Goal: Task Accomplishment & Management: Manage account settings

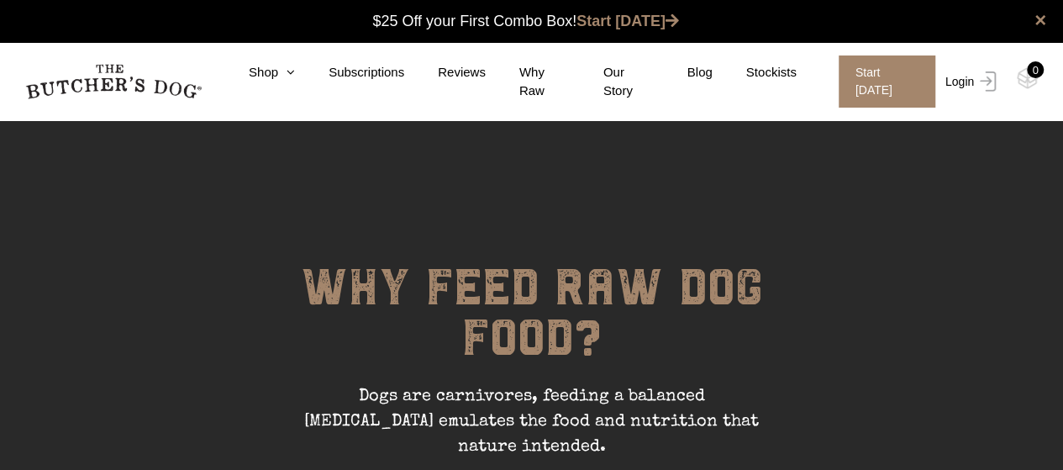
click at [970, 82] on link "Login" at bounding box center [968, 81] width 55 height 52
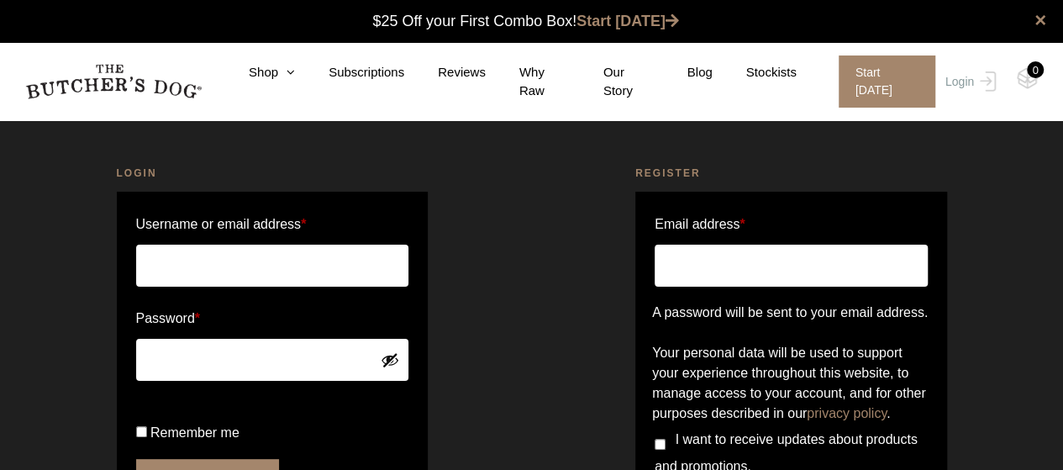
click at [343, 256] on input "Username or email address *" at bounding box center [272, 266] width 273 height 42
type input "[EMAIL_ADDRESS][DOMAIN_NAME]"
click at [393, 353] on button "Show password" at bounding box center [390, 359] width 18 height 18
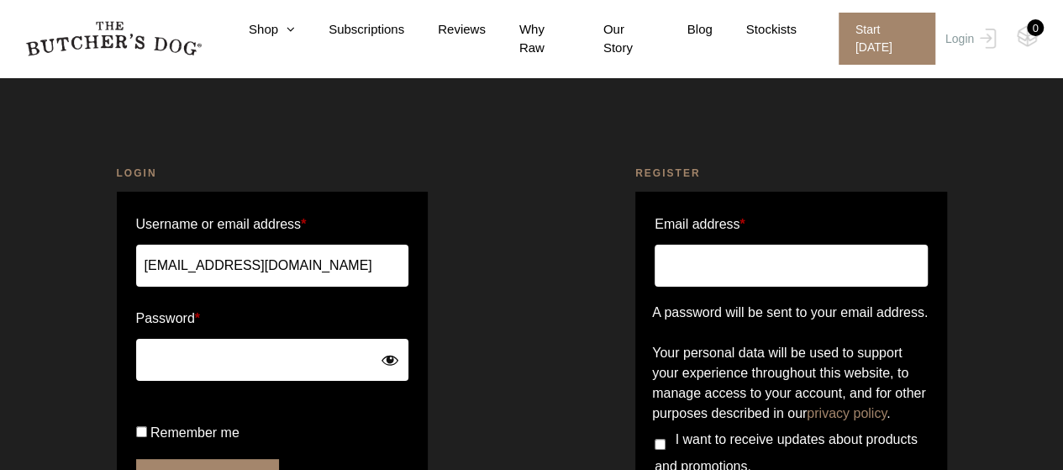
scroll to position [52, 0]
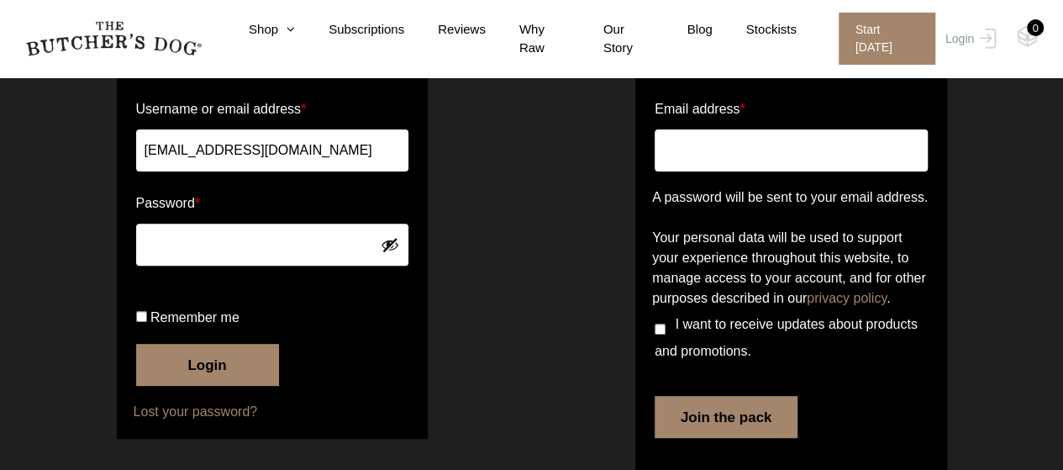
scroll to position [109, 0]
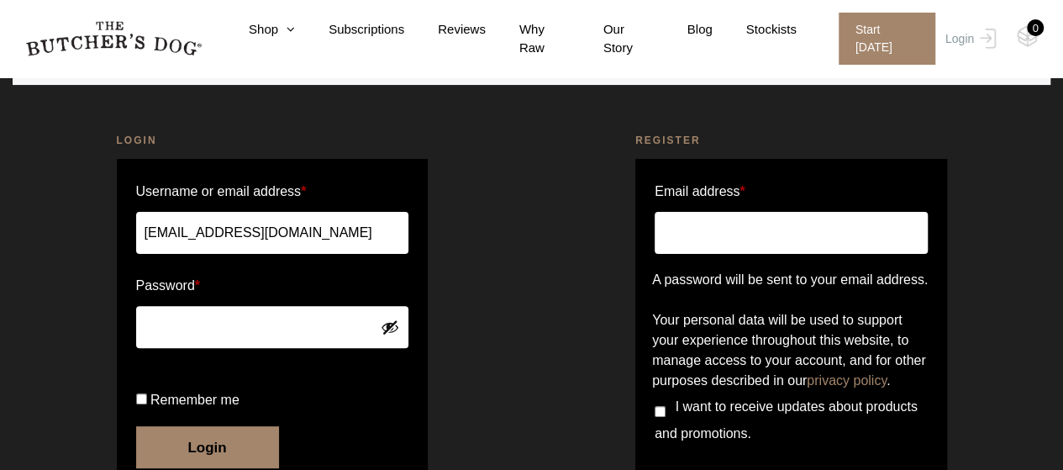
click at [391, 323] on button "Show password" at bounding box center [390, 327] width 18 height 18
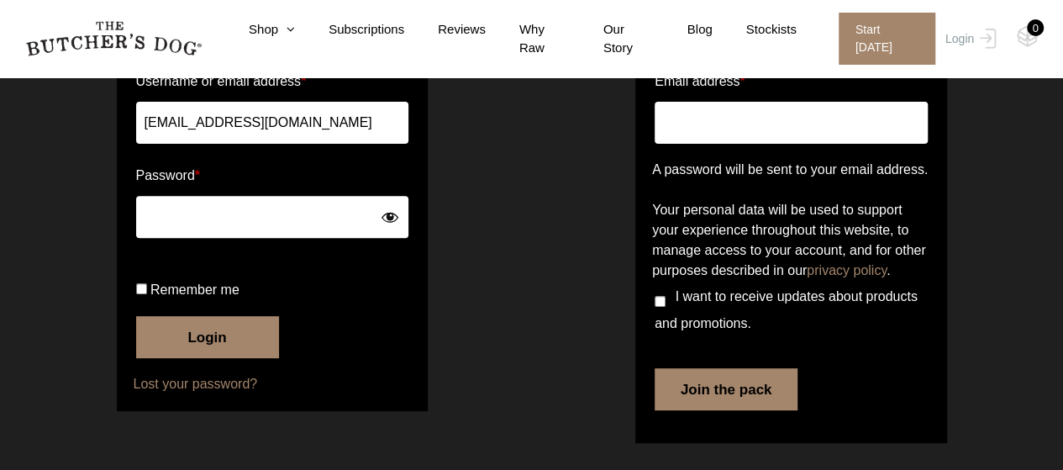
click at [138, 292] on input "Remember me" at bounding box center [141, 288] width 11 height 11
checkbox input "true"
click at [188, 335] on button "Login" at bounding box center [207, 337] width 143 height 42
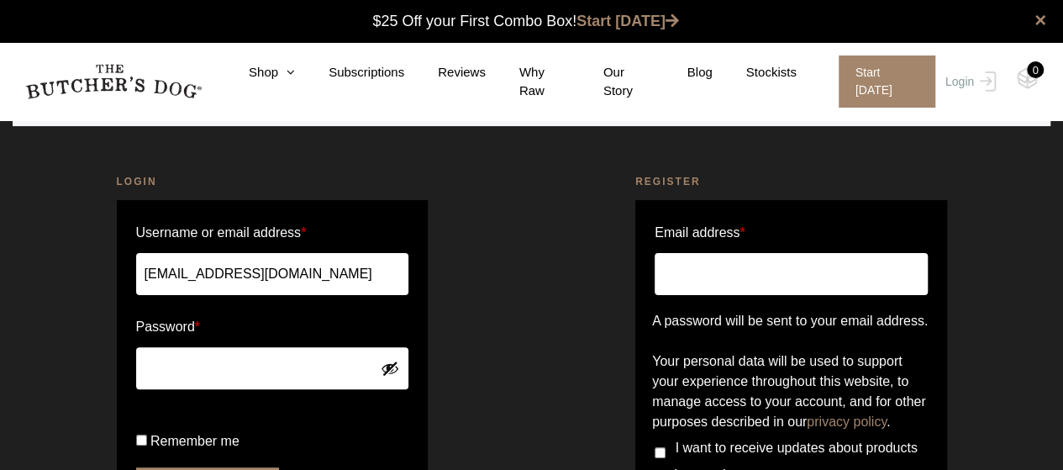
scroll to position [84, 0]
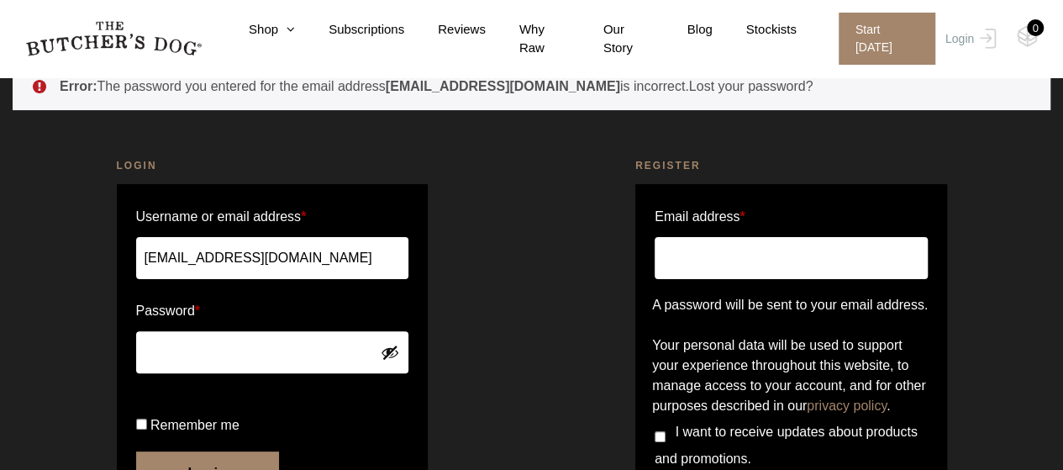
click at [390, 352] on button "Show password" at bounding box center [390, 352] width 18 height 18
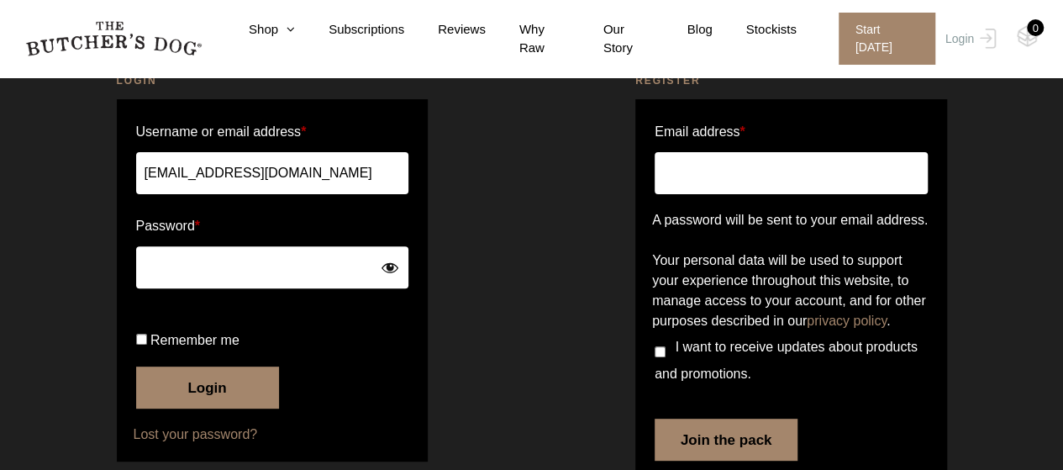
scroll to position [277, 0]
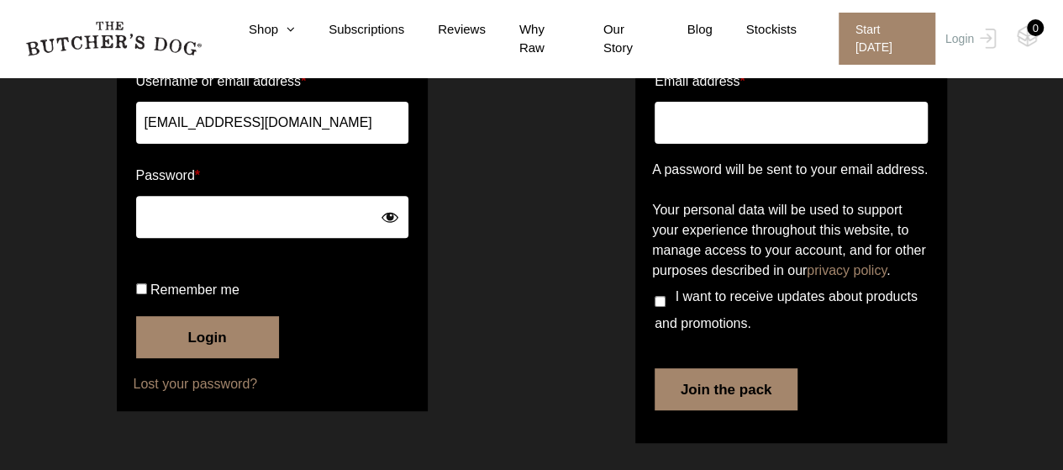
click at [137, 289] on input "Remember me" at bounding box center [141, 288] width 11 height 11
checkbox input "true"
click at [177, 334] on button "Login" at bounding box center [207, 337] width 143 height 42
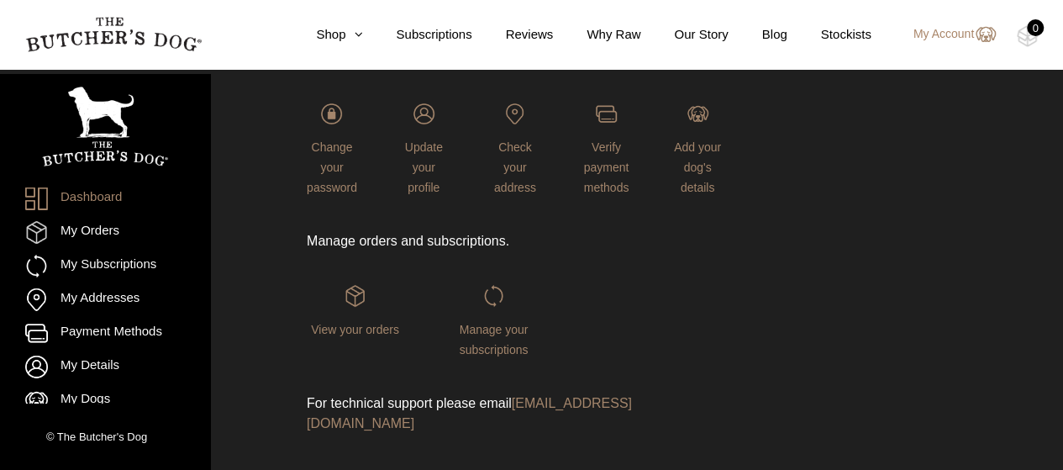
scroll to position [229, 0]
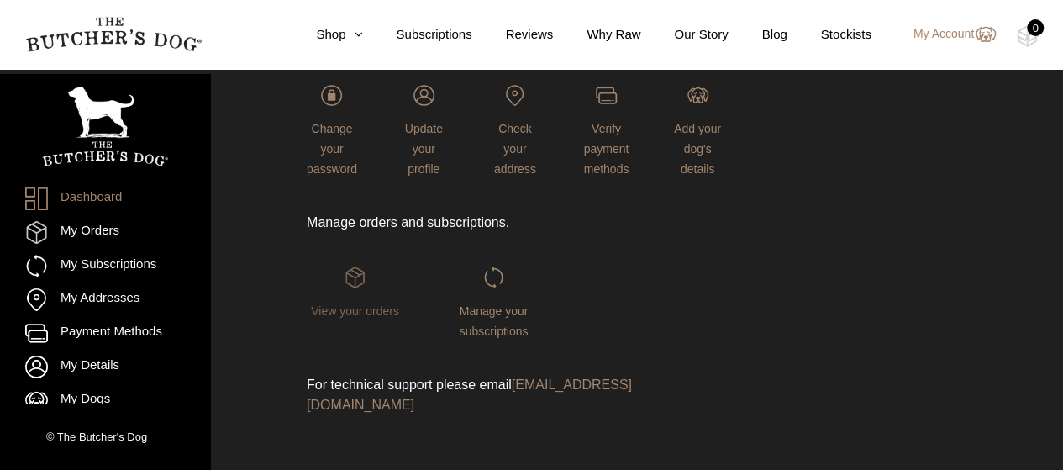
click at [368, 277] on link "View your orders" at bounding box center [355, 291] width 97 height 50
